Goal: Task Accomplishment & Management: Use online tool/utility

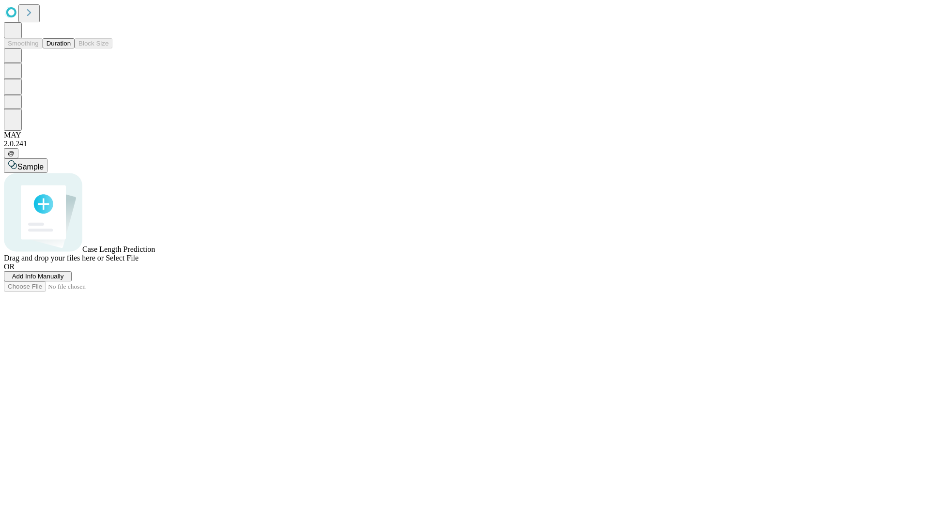
click at [71, 48] on button "Duration" at bounding box center [59, 43] width 32 height 10
click at [64, 280] on span "Add Info Manually" at bounding box center [38, 276] width 52 height 7
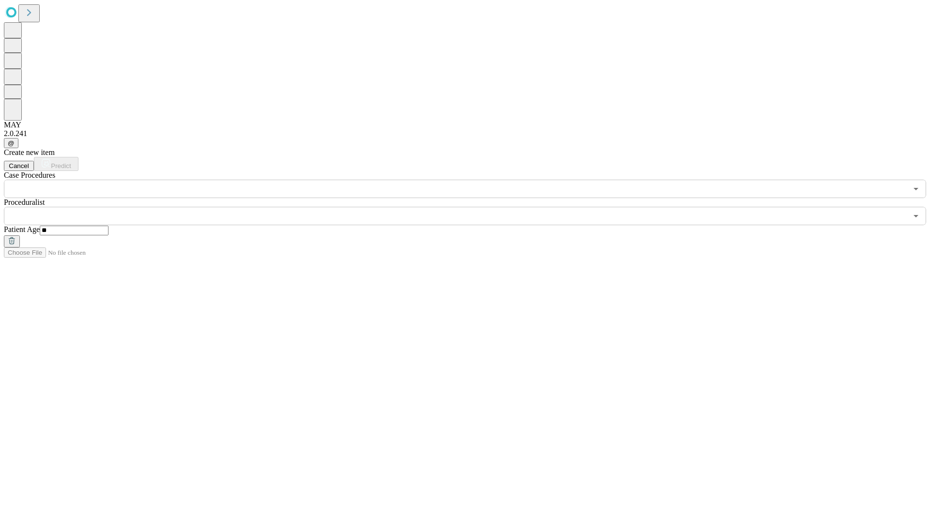
type input "**"
click at [472, 207] on input "text" at bounding box center [455, 216] width 903 height 18
